Goal: Task Accomplishment & Management: Use online tool/utility

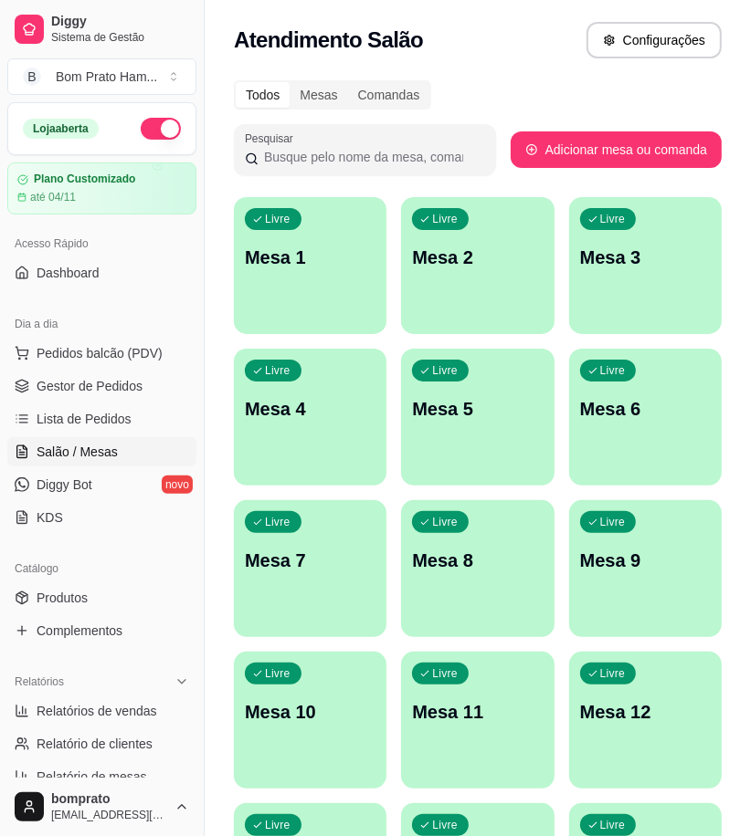
click at [125, 386] on span "Gestor de Pedidos" at bounding box center [90, 386] width 106 height 18
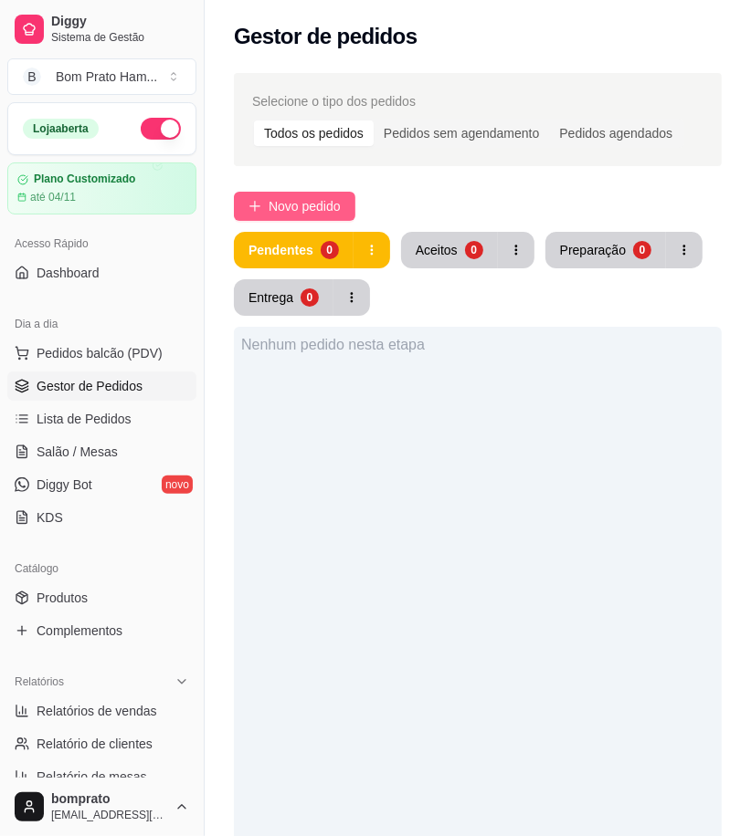
click at [292, 206] on span "Novo pedido" at bounding box center [304, 206] width 72 height 20
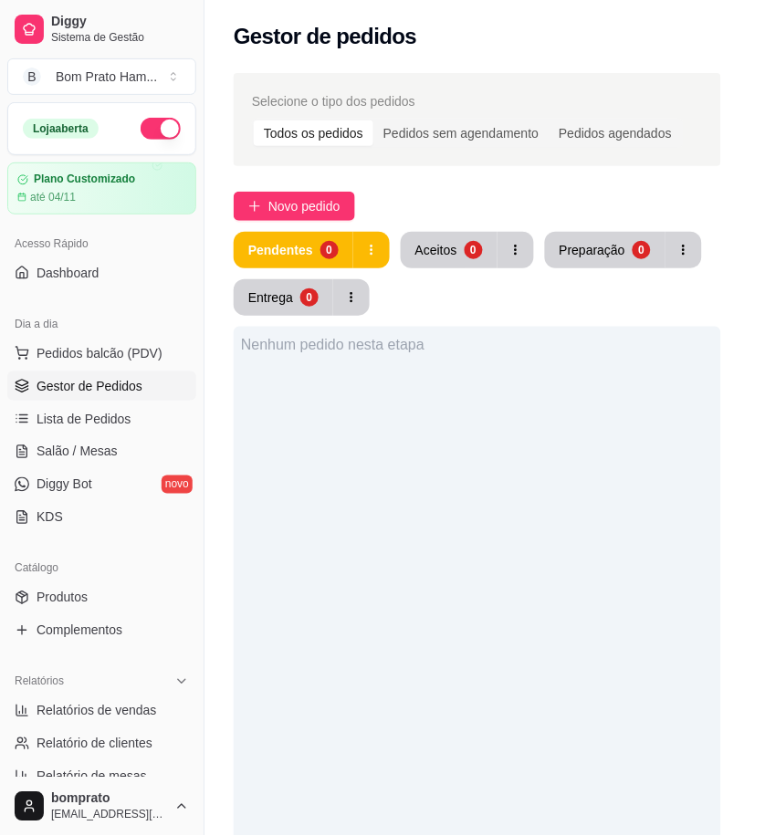
click at [87, 141] on input "Pesquisa" at bounding box center [184, 132] width 286 height 18
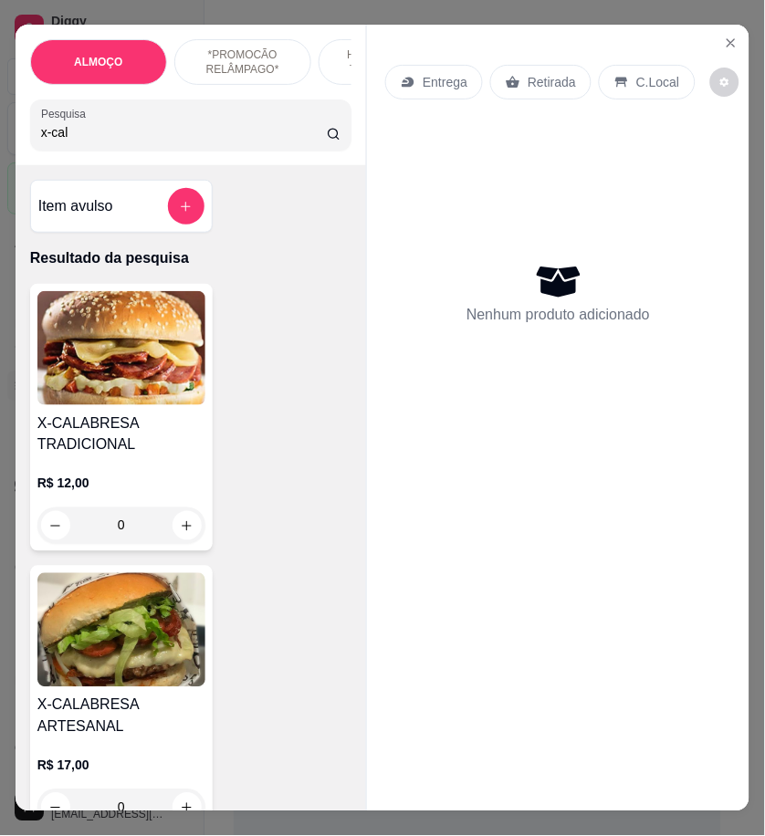
type input "x-cal"
click at [741, 37] on div "Entrega Retirada C.Local Nenhum produto adicionado" at bounding box center [558, 403] width 383 height 757
click at [729, 36] on icon "Close" at bounding box center [731, 43] width 15 height 15
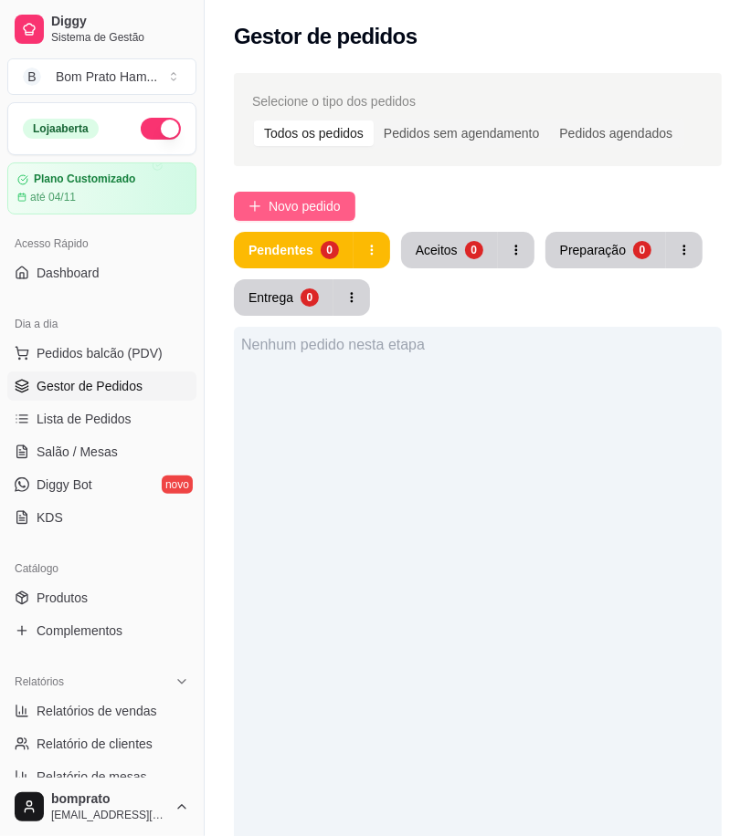
click at [318, 208] on span "Novo pedido" at bounding box center [304, 206] width 72 height 20
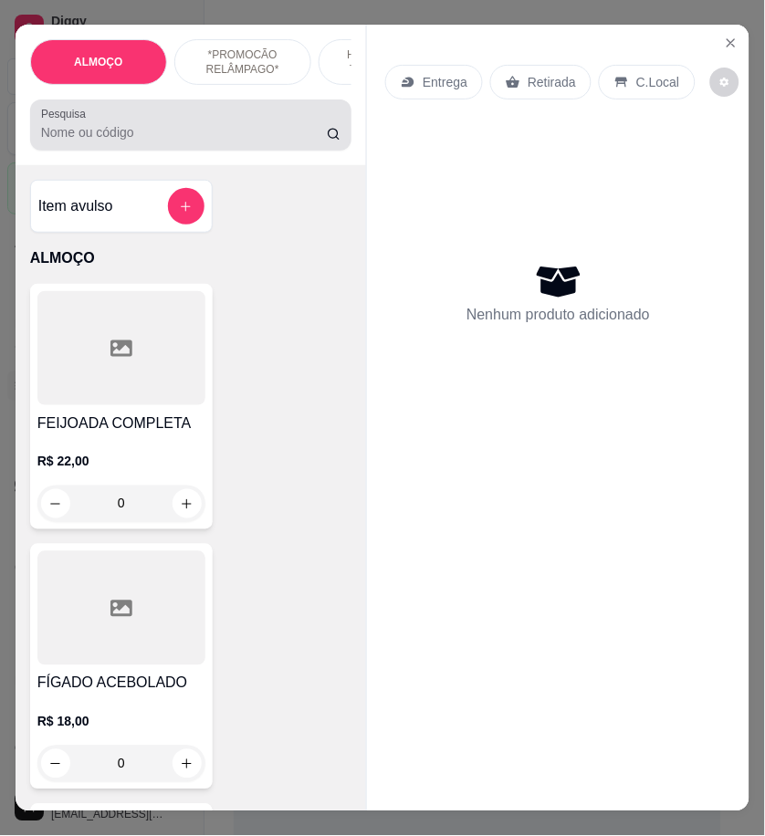
click at [181, 123] on div at bounding box center [190, 125] width 299 height 37
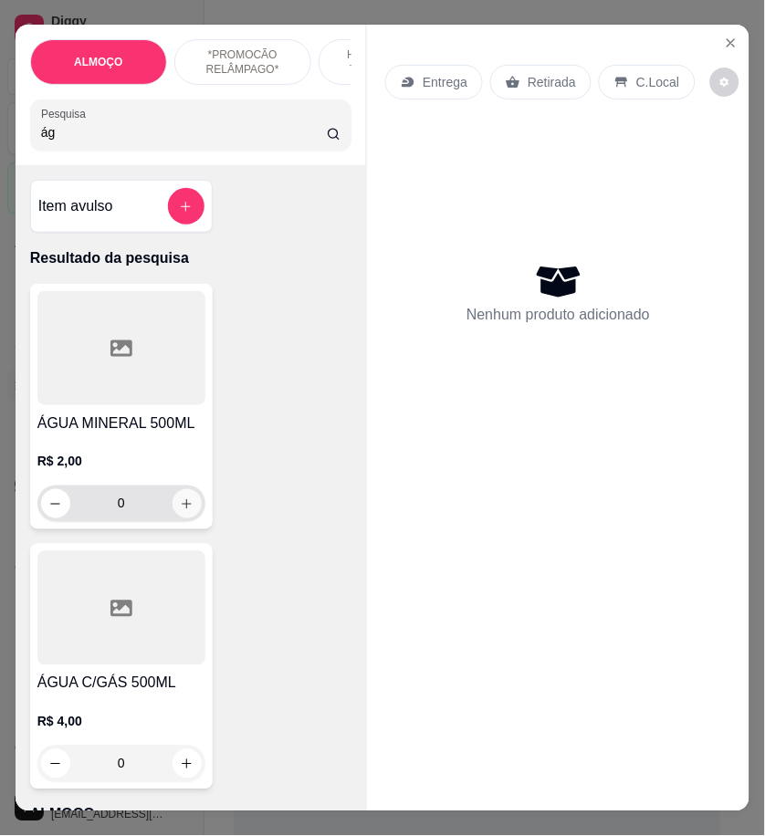
type input "ág"
click at [184, 509] on icon "increase-product-quantity" at bounding box center [187, 505] width 14 height 14
type input "1"
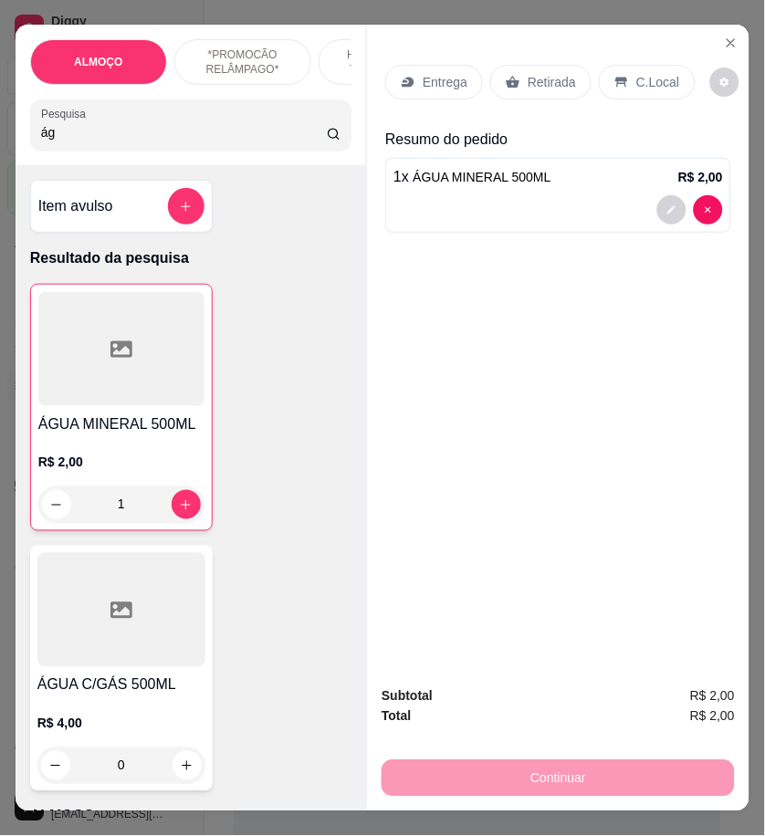
click at [613, 85] on div "C.Local" at bounding box center [647, 82] width 96 height 35
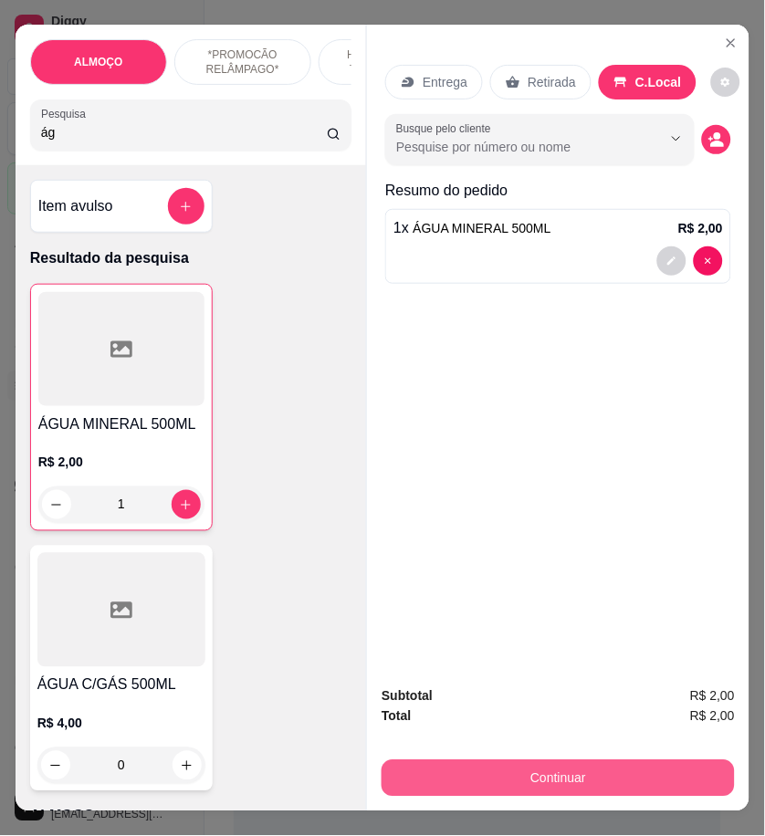
click at [676, 787] on button "Continuar" at bounding box center [558, 779] width 353 height 37
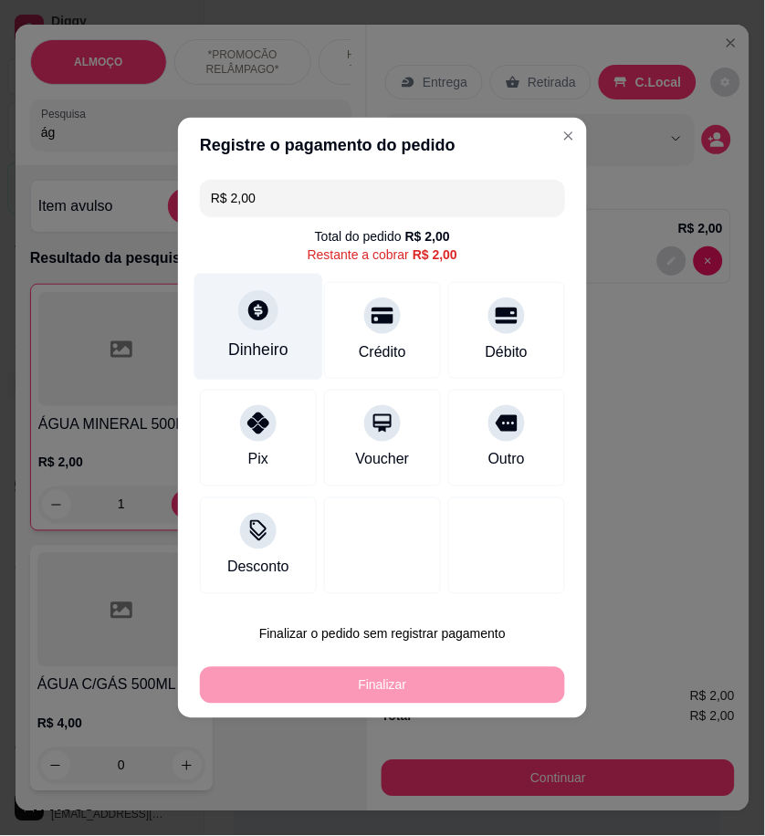
click at [281, 351] on div "Dinheiro" at bounding box center [258, 351] width 60 height 24
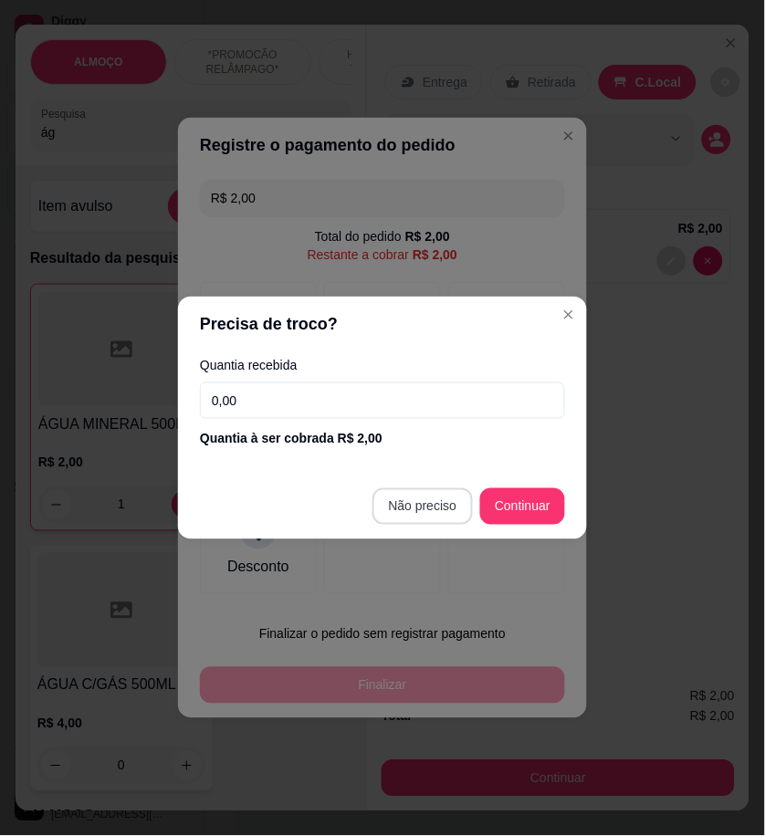
type input "R$ 0,00"
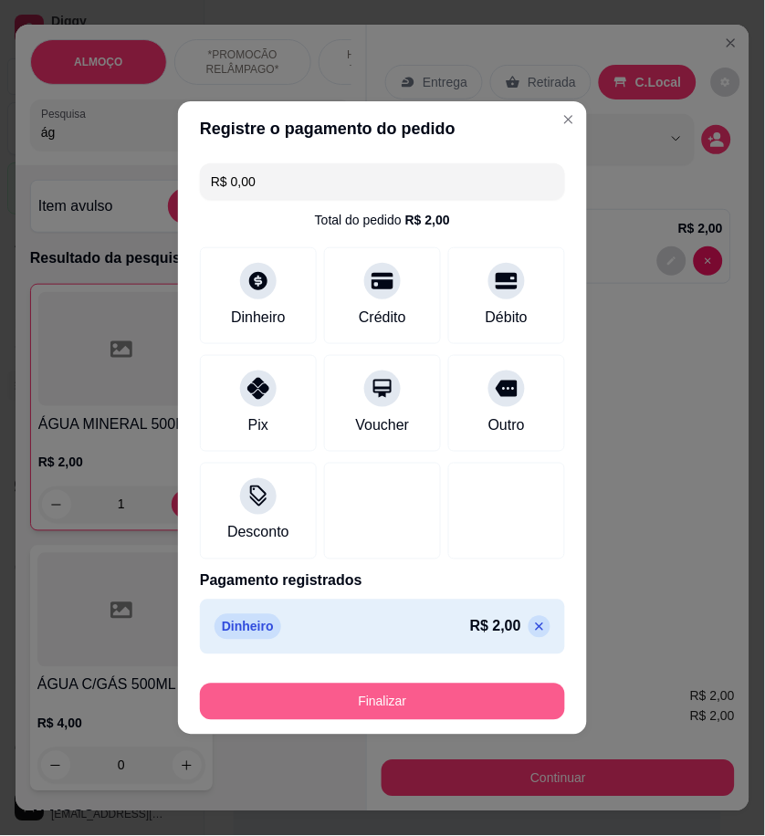
click at [508, 709] on button "Finalizar" at bounding box center [382, 702] width 365 height 37
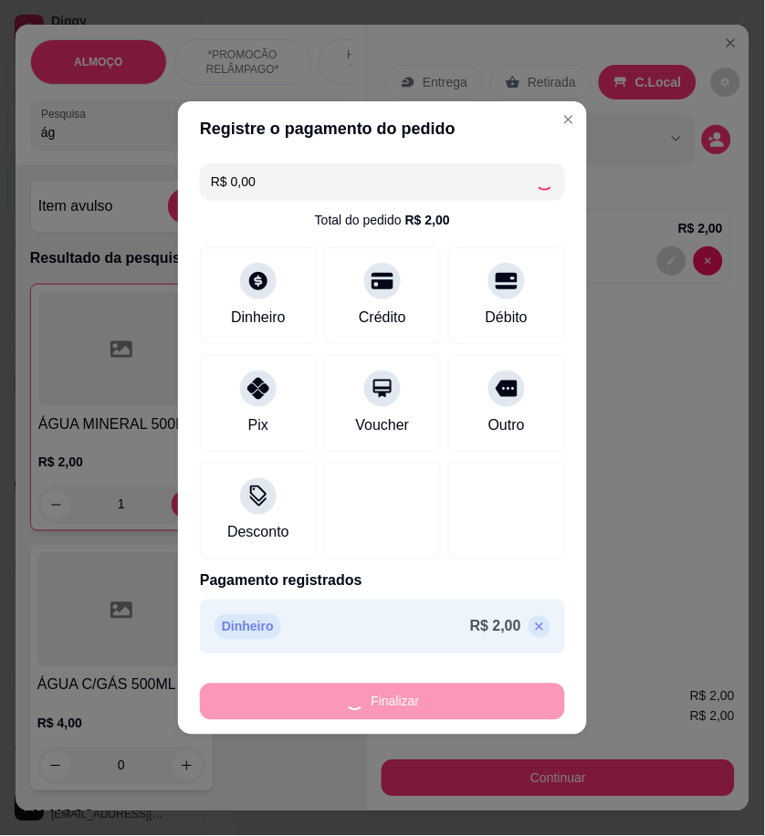
type input "0"
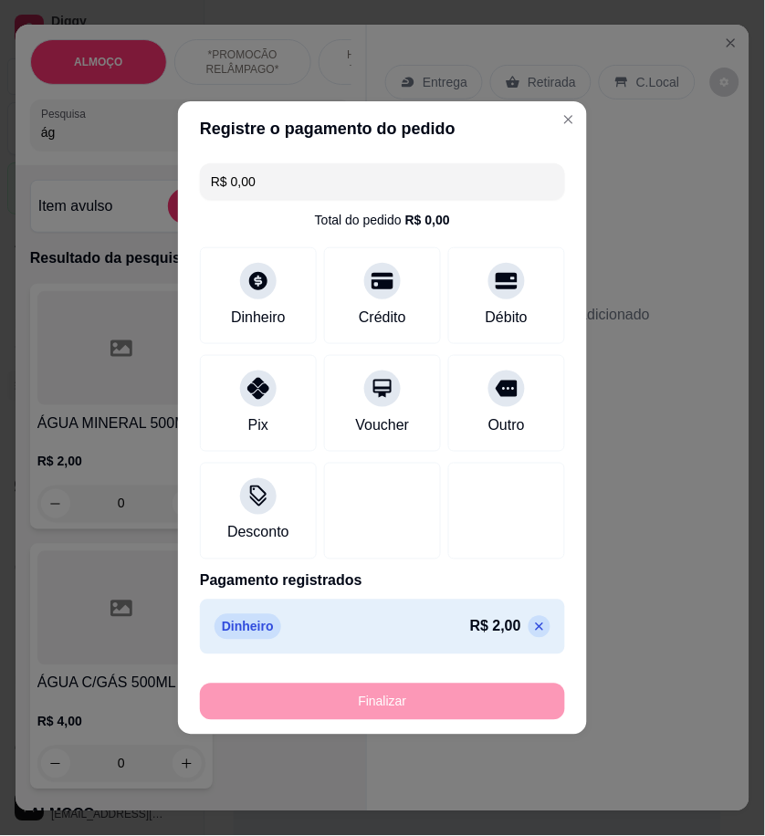
type input "-R$ 2,00"
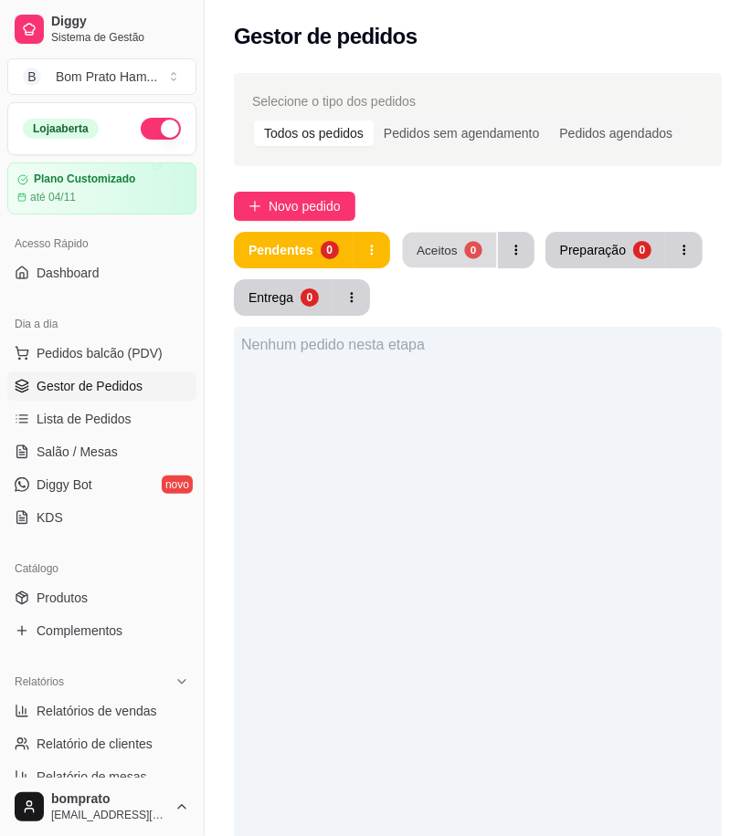
click at [436, 267] on button "Aceitos 0" at bounding box center [449, 251] width 94 height 36
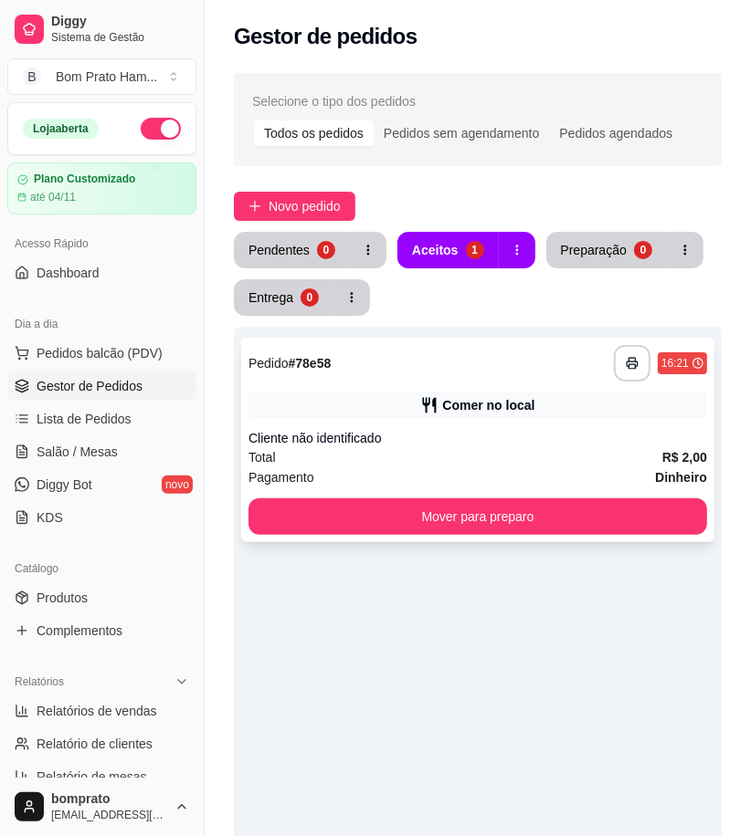
click at [487, 399] on div "Comer no local" at bounding box center [488, 405] width 92 height 18
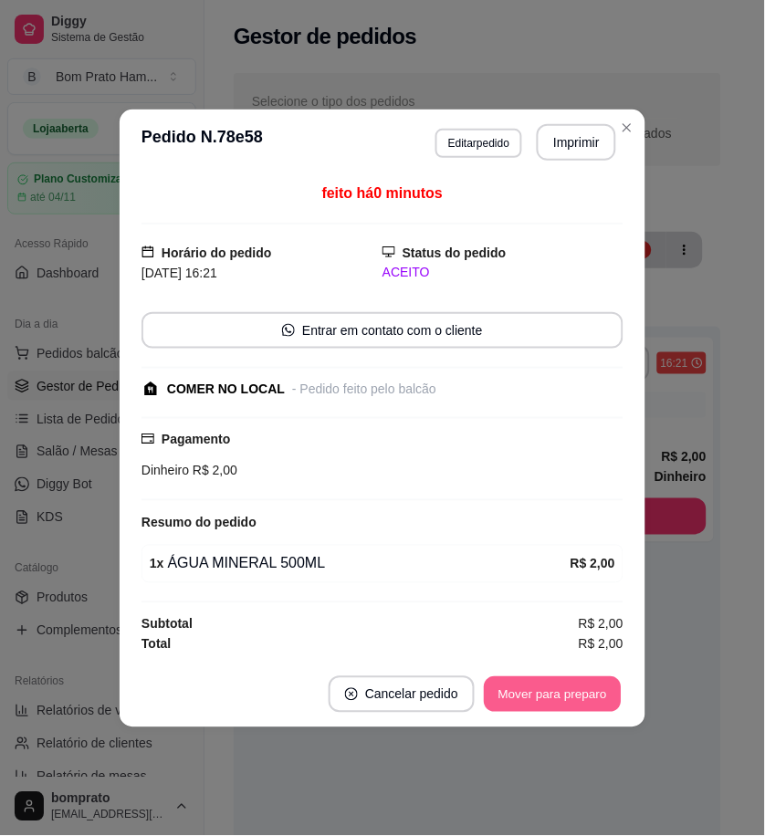
click at [580, 689] on button "Mover para preparo" at bounding box center [552, 695] width 137 height 36
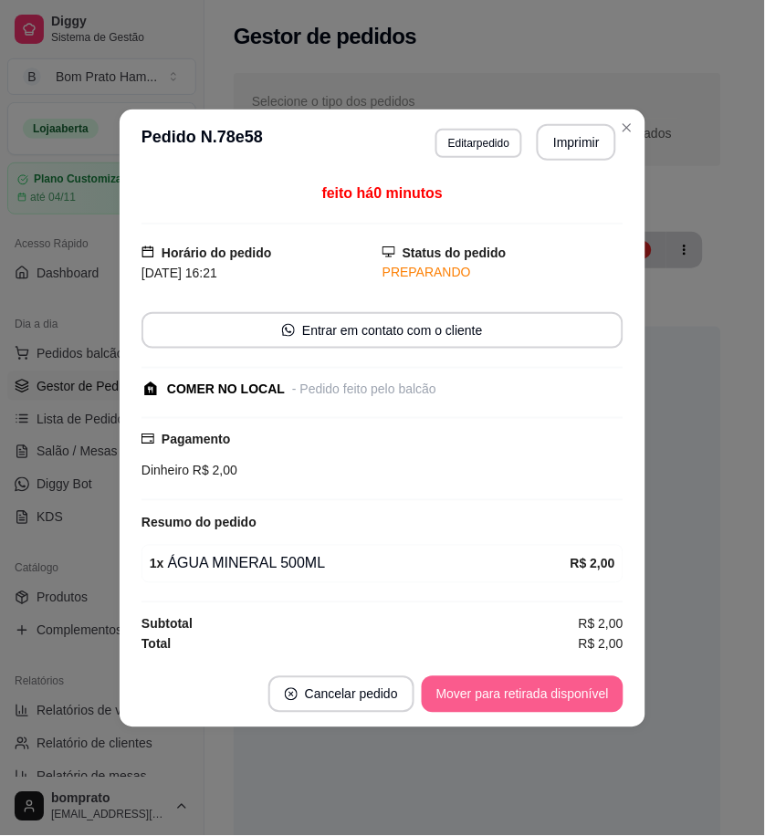
click at [580, 689] on button "Mover para retirada disponível" at bounding box center [523, 695] width 202 height 37
click at [580, 689] on button "Mover para finalizado" at bounding box center [548, 695] width 152 height 37
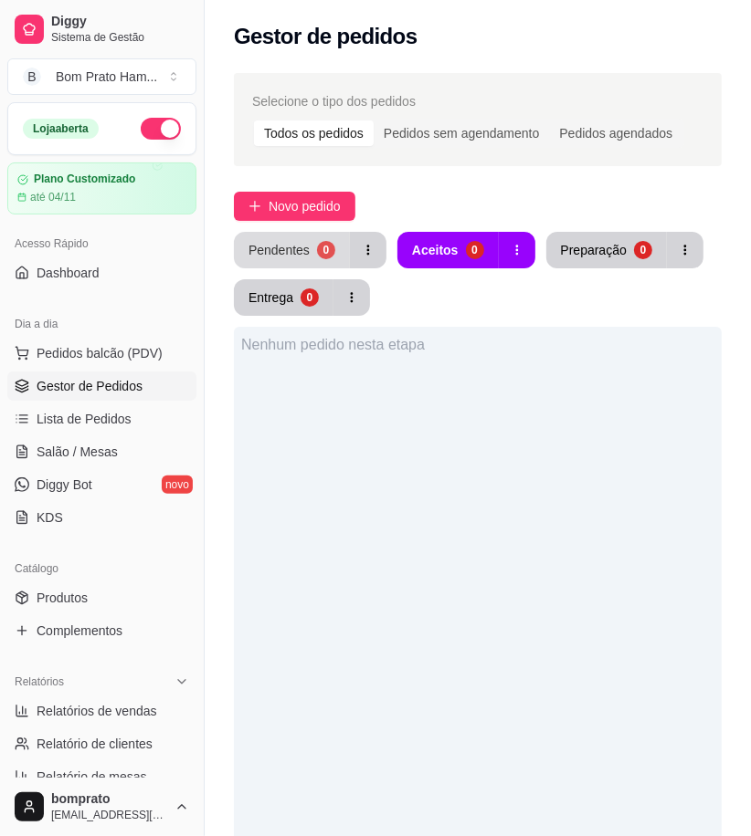
click at [311, 256] on button "Pendentes 0" at bounding box center [292, 250] width 116 height 37
